Goal: Find specific page/section: Find specific page/section

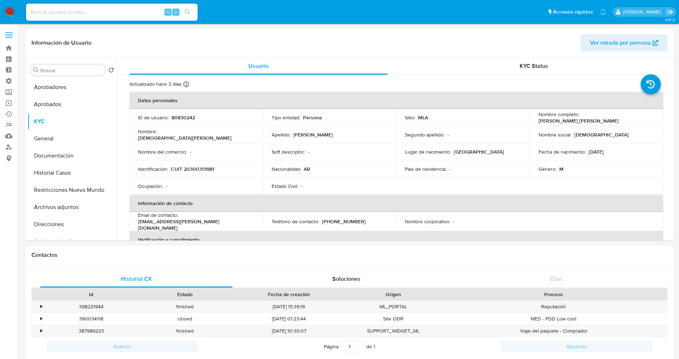
select select "10"
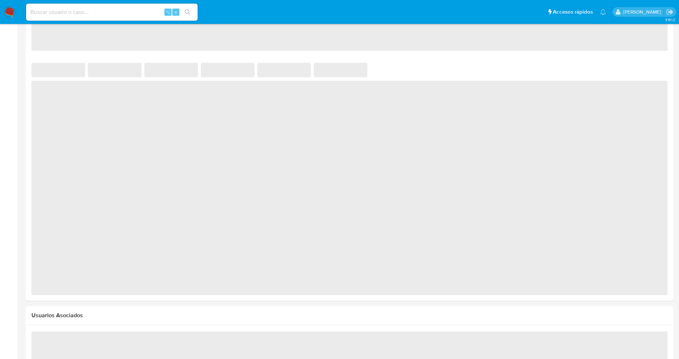
select select "10"
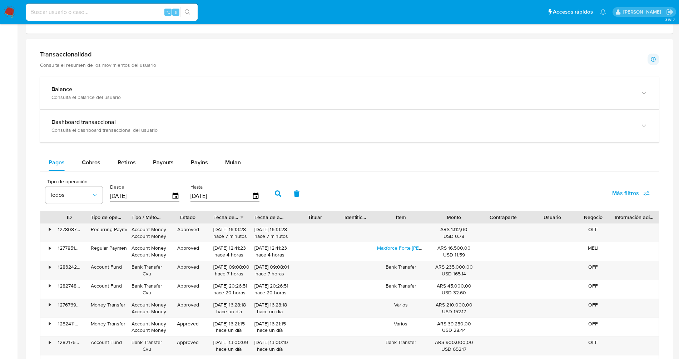
scroll to position [322, 0]
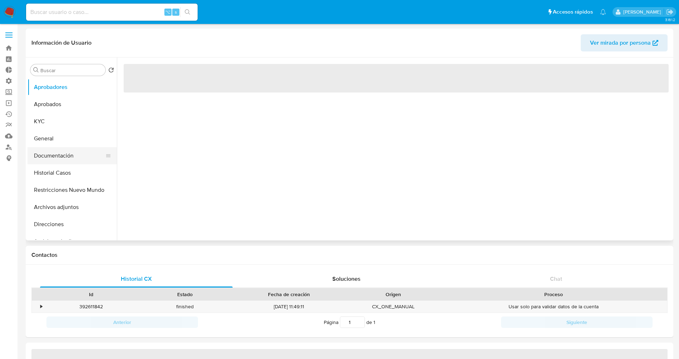
click at [63, 155] on button "Documentación" at bounding box center [70, 155] width 84 height 17
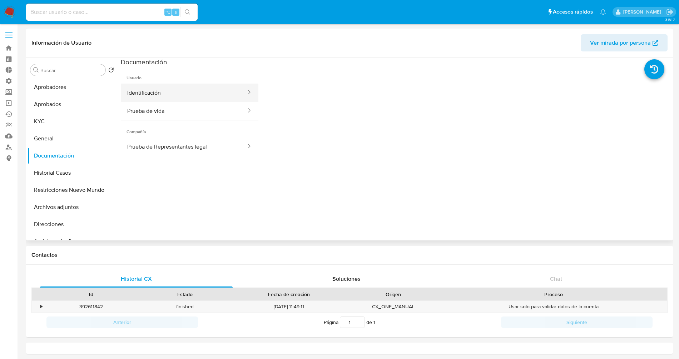
select select "10"
click at [168, 109] on button "Prueba de vida" at bounding box center [184, 111] width 126 height 18
